Goal: Task Accomplishment & Management: Manage account settings

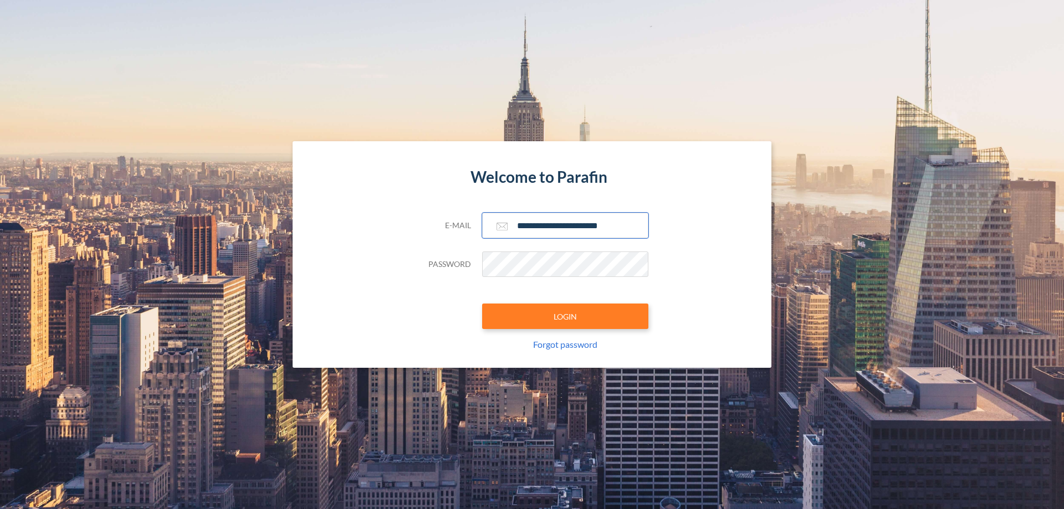
type input "**********"
click at [565, 317] on button "LOGIN" at bounding box center [565, 317] width 166 height 26
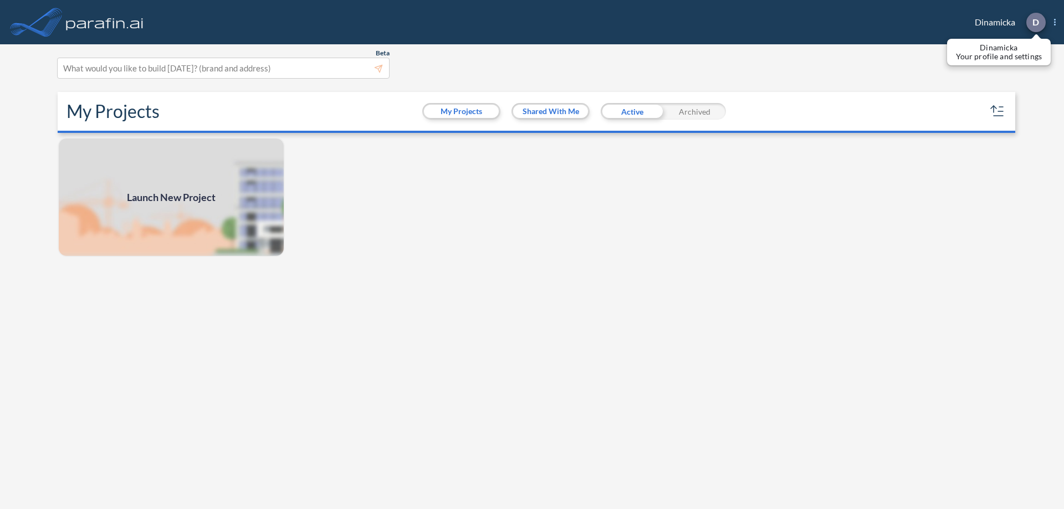
click at [1036, 22] on p "D" at bounding box center [1036, 22] width 7 height 10
